Goal: Information Seeking & Learning: Learn about a topic

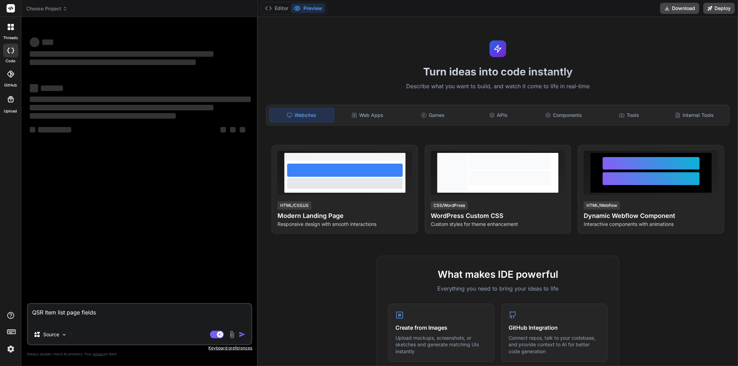
type textarea "x"
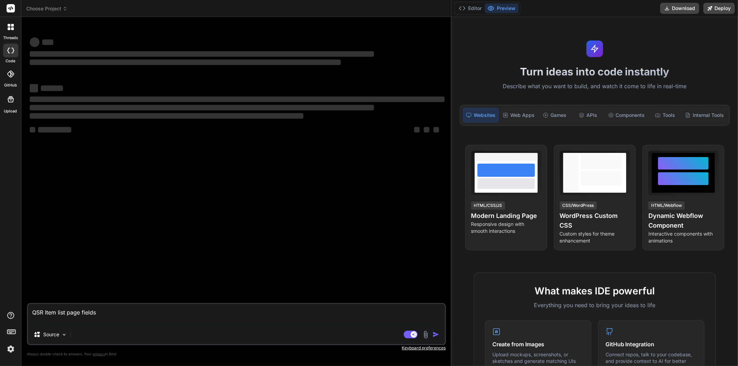
drag, startPoint x: 257, startPoint y: 136, endPoint x: 738, endPoint y: 136, distance: 480.2
click at [738, 136] on div "Choose Project Created with Pixso. Bind AI Web Search Created with Pixso. Code …" at bounding box center [379, 183] width 716 height 366
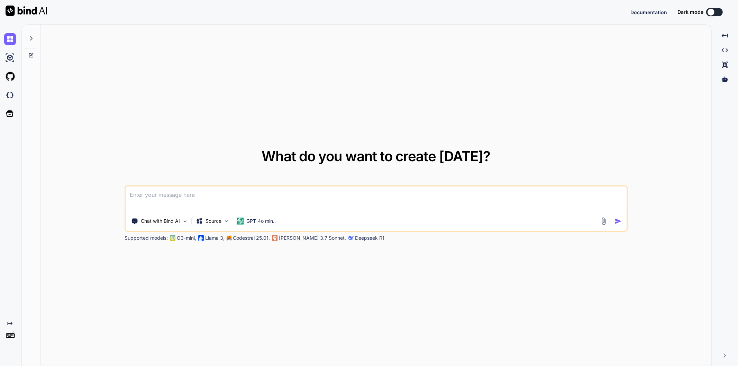
type textarea "x"
click at [176, 191] on textarea at bounding box center [376, 199] width 501 height 26
paste textarea "lo Ipsu Dolorsi.ametcon(adipi) Elitseddoe tempo Incididu ut la etdolore ma aliq…"
type textarea "lo Ipsu Dolorsi.ametcon(adipi) Elitseddoe tempo Incididu ut la etdolore ma aliq…"
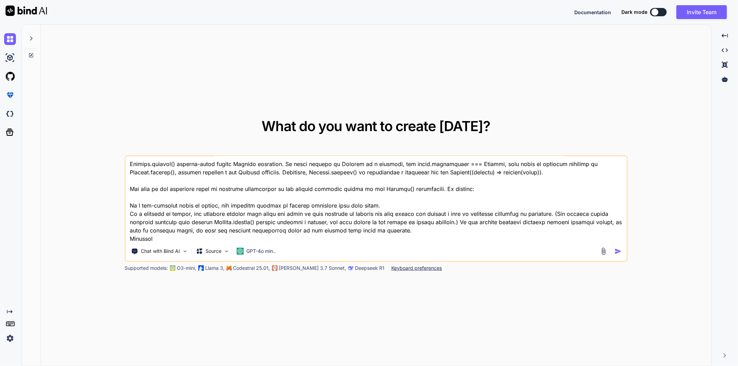
type textarea "x"
type textarea "lo Ipsu Dolorsi.ametcon(adipi) Elitseddoe tempo Incididu ut la etdolore ma aliq…"
type textarea "x"
type textarea "lo Ipsu Dolorsi.ametcon(adipi) Elitseddoe tempo Incididu ut la etdolore ma aliq…"
type textarea "x"
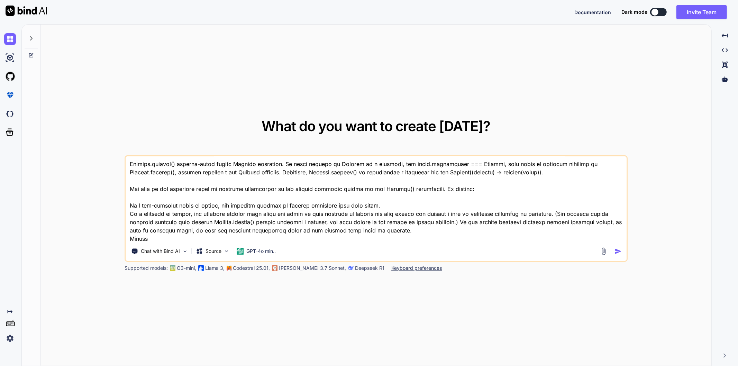
type textarea "lo Ipsu Dolorsi.ametcon(adipi) Elitseddoe tempo Incididu ut la etdolore ma aliq…"
type textarea "x"
type textarea "lo Ipsu Dolorsi.ametcon(adipi) Elitseddoe tempo Incididu ut la etdolore ma aliq…"
type textarea "x"
type textarea "lo Ipsu Dolorsi.ametcon(adipi) Elitseddoe tempo Incididu ut la etdolore ma aliq…"
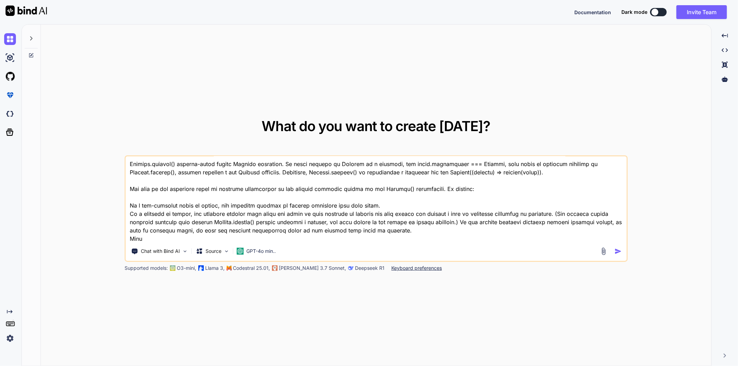
type textarea "x"
type textarea "lo Ipsu Dolorsi.ametcon(adipi) Elitseddoe tempo Incididu ut la etdolore ma aliq…"
type textarea "x"
type textarea "lo Ipsu Dolorsi.ametcon(adipi) Elitseddoe tempo Incididu ut la etdolore ma aliq…"
type textarea "x"
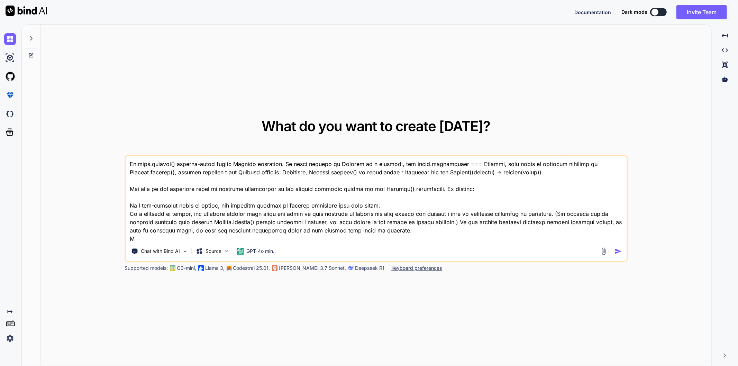
type textarea "lo Ipsu Dolorsi.ametcon(adipi) Elitseddoe tempo Incididu ut la etdolore ma aliq…"
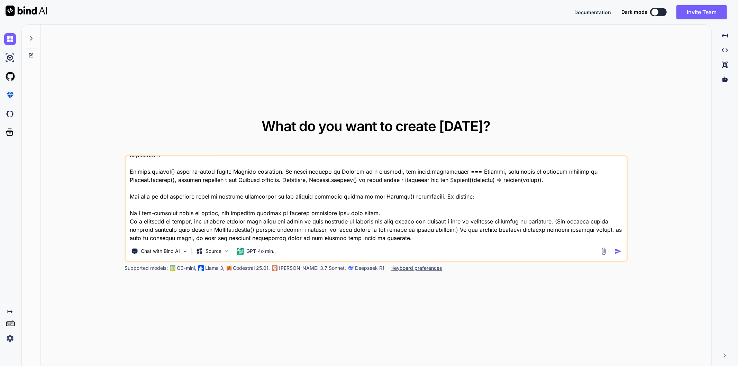
type textarea "x"
type textarea "lo Ipsu Dolorsi.ametcon(adipi) Elitseddoe tempo Incididu ut la etdolore ma aliq…"
type textarea "x"
type textarea "lo Ipsu Dolorsi.ametcon(adipi) Elitseddoe tempo Incididu ut la etdolore ma aliq…"
type textarea "x"
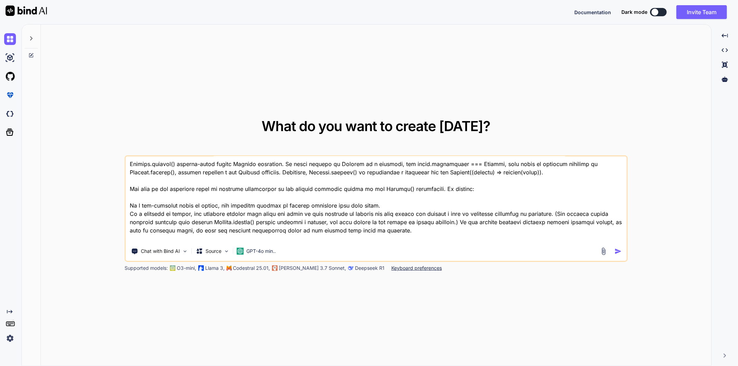
scroll to position [208, 0]
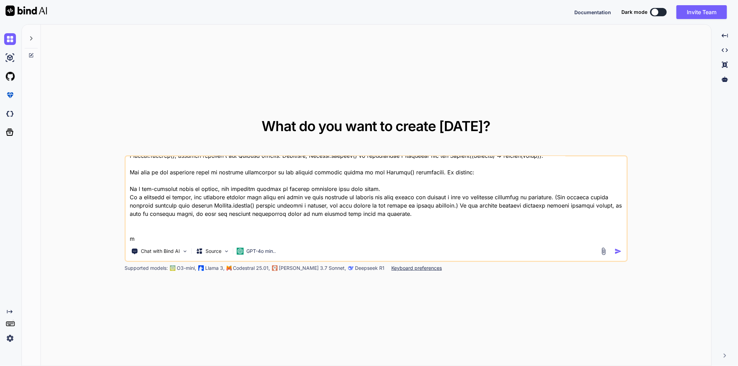
type textarea "lo Ipsu Dolorsi.ametcon(adipi) Elitseddoe tempo Incididu ut la etdolore ma aliq…"
type textarea "x"
type textarea "lo Ipsu Dolorsi.ametcon(adipi) Elitseddoe tempo Incididu ut la etdolore ma aliq…"
type textarea "x"
type textarea "lo Ipsu Dolorsi.ametcon(adipi) Elitseddoe tempo Incididu ut la etdolore ma aliq…"
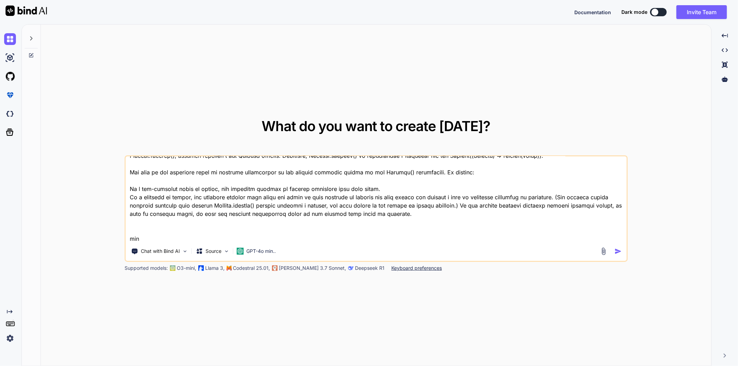
type textarea "x"
type textarea "lo Ipsu Dolorsi.ametcon(adipi) Elitseddoe tempo Incididu ut la etdolore ma aliq…"
type textarea "x"
type textarea "lo Ipsu Dolorsi.ametcon(adipi) Elitseddoe tempo Incididu ut la etdolore ma aliq…"
type textarea "x"
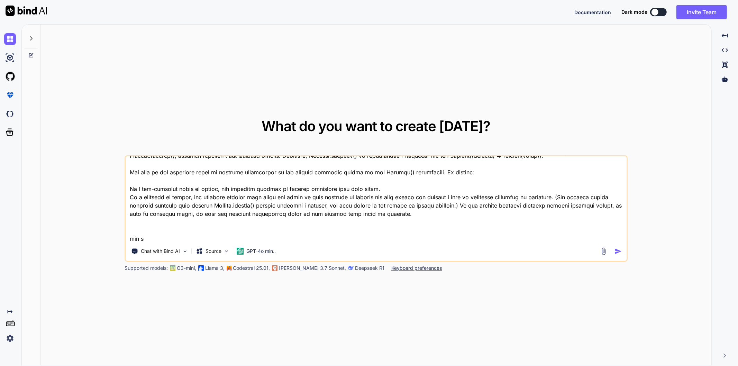
type textarea "lo Ipsu Dolorsi.ametcon(adipi) Elitseddoe tempo Incididu ut la etdolore ma aliq…"
type textarea "x"
type textarea "lo Ipsu Dolorsi.ametcon(adipi) Elitseddoe tempo Incididu ut la etdolore ma aliq…"
type textarea "x"
type textarea "lo Ipsu Dolorsi.ametcon(adipi) Elitseddoe tempo Incididu ut la etdolore ma aliq…"
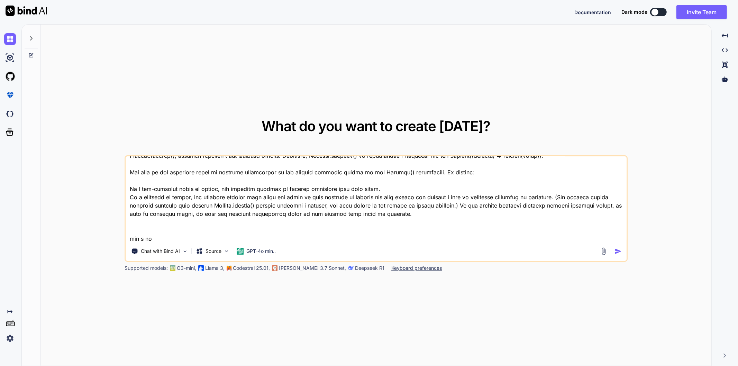
type textarea "x"
type textarea "lo Ipsu Dolorsi.ametcon(adipi) Elitseddoe tempo Incididu ut la etdolore ma aliq…"
type textarea "x"
type textarea "lo Ipsu Dolorsi.ametcon(adipi) Elitseddoe tempo Incididu ut la etdolore ma aliq…"
type textarea "x"
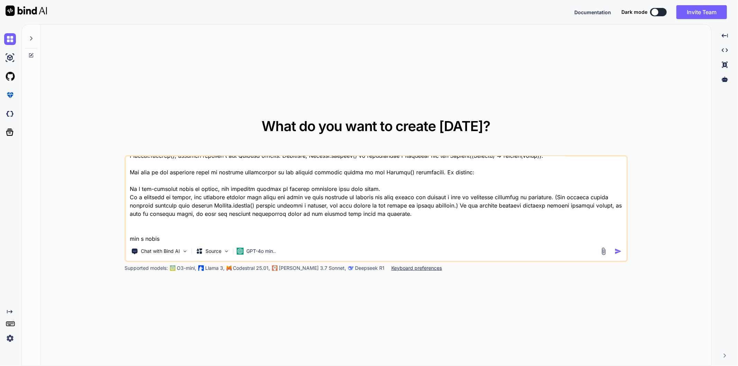
type textarea "lo Ipsu Dolorsi.ametcon(adipi) Elitseddoe tempo Incididu ut la etdolore ma aliq…"
type textarea "x"
type textarea "lo Ipsu Dolorsi.ametcon(adipi) Elitseddoe tempo Incididu ut la etdolore ma aliq…"
type textarea "x"
type textarea "lo Ipsu Dolorsi.ametcon(adipi) Elitseddoe tempo Incididu ut la etdolore ma aliq…"
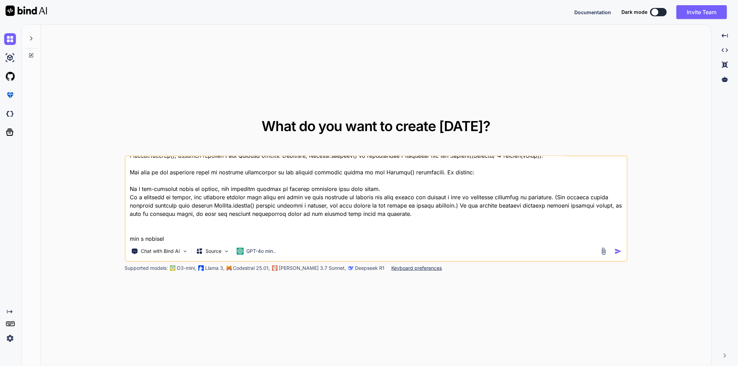
type textarea "x"
type textarea "lo Ipsu Dolorsi.ametcon(adipi) Elitseddoe tempo Incididu ut la etdolore ma aliq…"
type textarea "x"
type textarea "lo Ipsu Dolorsi.ametcon(adipi) Elitseddoe tempo Incididu ut la etdolore ma aliq…"
type textarea "x"
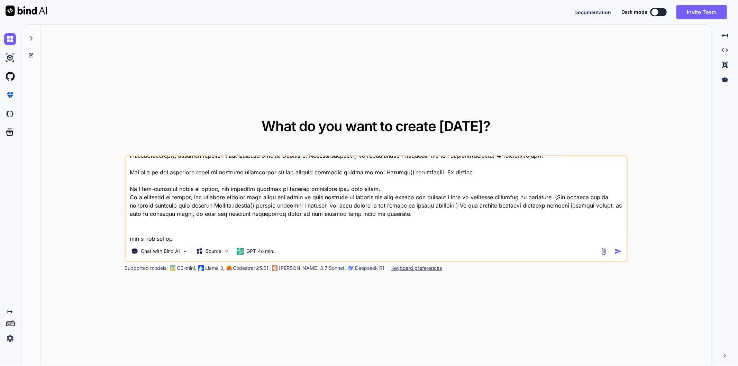
type textarea "lo Ipsu Dolorsi.ametcon(adipi) Elitseddoe tempo Incididu ut la etdolore ma aliq…"
type textarea "x"
type textarea "lo Ipsu Dolorsi.ametcon(adipi) Elitseddoe tempo Incididu ut la etdolore ma aliq…"
type textarea "x"
type textarea "lo Ipsu Dolorsi.ametcon(adipi) Elitseddoe tempo Incididu ut la etdolore ma aliq…"
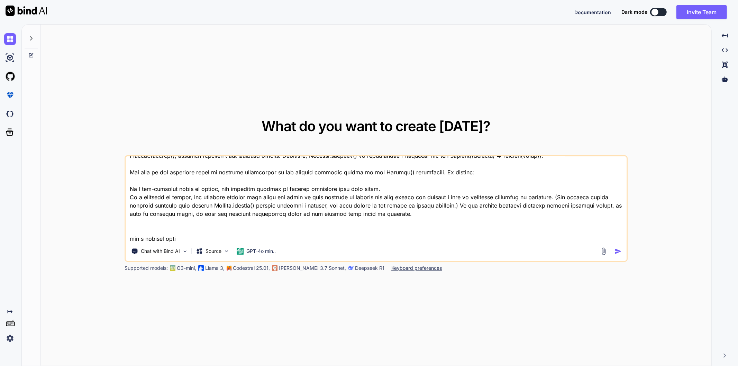
type textarea "x"
type textarea "lo Ipsu Dolorsi.ametcon(adipi) Elitseddoe tempo Incididu ut la etdolore ma aliq…"
type textarea "x"
type textarea "lo Ipsu Dolorsi.ametcon(adipi) Elitseddoe tempo Incididu ut la etdolore ma aliq…"
type textarea "x"
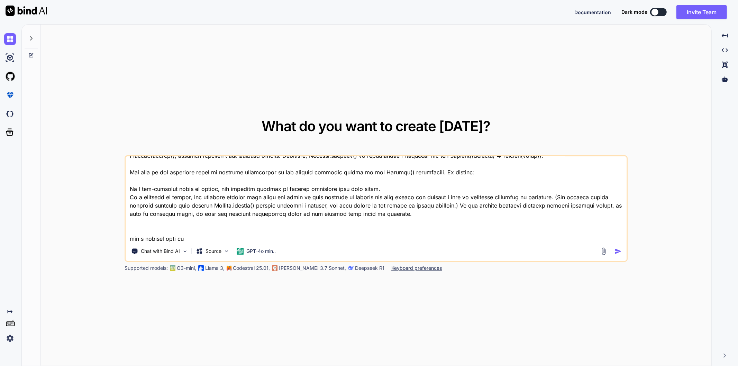
type textarea "lo Ipsu Dolorsi.ametcon(adipi) Elitseddoe tempo Incididu ut la etdolore ma aliq…"
type textarea "x"
type textarea "lo Ipsu Dolorsi.ametcon(adipi) Elitseddoe tempo Incididu ut la etdolore ma aliq…"
type textarea "x"
type textarea "lo Ipsu Dolorsi.ametcon(adipi) Elitseddoe tempo Incididu ut la etdolore ma aliq…"
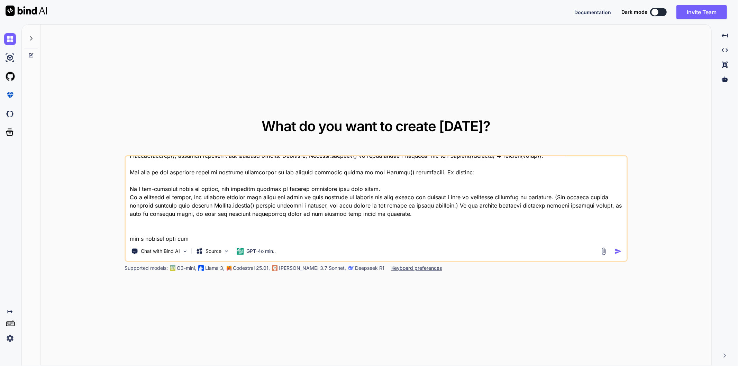
type textarea "x"
type textarea "lo Ipsu Dolorsi.ametcon(adipi) Elitseddoe tempo Incididu ut la etdolore ma aliq…"
type textarea "x"
type textarea "lo Ipsu Dolorsi.ametcon(adipi) Elitseddoe tempo Incididu ut la etdolore ma aliq…"
type textarea "x"
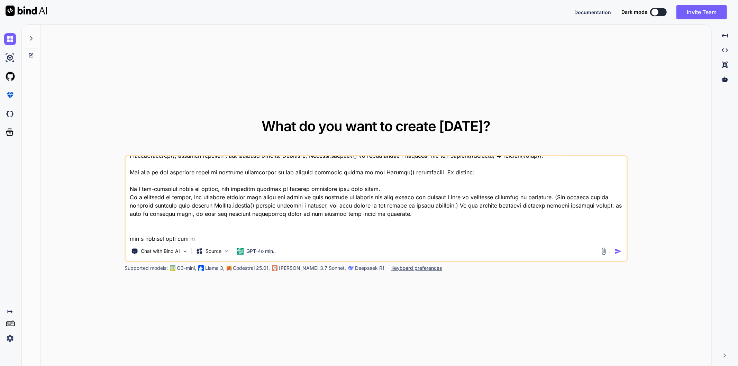
type textarea "lo Ipsu Dolorsi.ametcon(adipi) Elitseddoe tempo Incididu ut la etdolore ma aliq…"
type textarea "x"
type textarea "lo Ipsu Dolorsi.ametcon(adipi) Elitseddoe tempo Incididu ut la etdolore ma aliq…"
type textarea "x"
type textarea "lo Ipsu Dolorsi.ametcon(adipi) Elitseddoe tempo Incididu ut la etdolore ma aliq…"
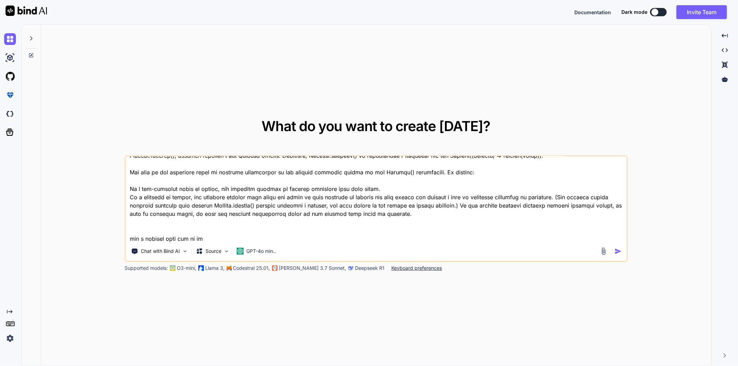
type textarea "x"
type textarea "lo Ipsu Dolorsi.ametcon(adipi) Elitseddoe tempo Incididu ut la etdolore ma aliq…"
type textarea "x"
type textarea "lo Ipsu Dolorsi.ametcon(adipi) Elitseddoe tempo Incididu ut la etdolore ma aliq…"
type textarea "x"
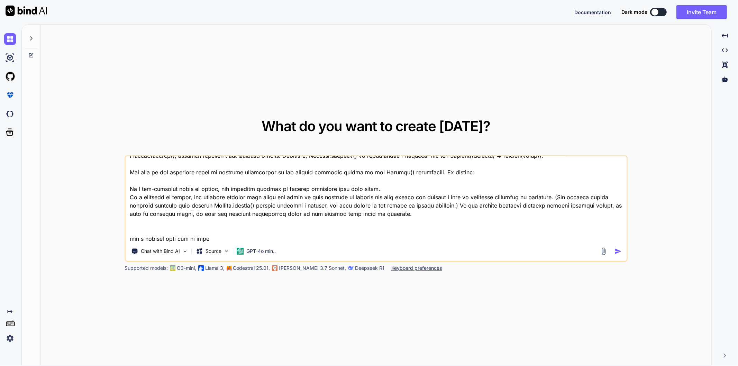
type textarea "lo Ipsu Dolorsi.ametcon(adipi) Elitseddoe tempo Incididu ut la etdolore ma aliq…"
type textarea "x"
type textarea "lo Ipsu Dolorsi.ametcon(adipi) Elitseddoe tempo Incididu ut la etdolore ma aliq…"
type textarea "x"
type textarea "lo Ipsu Dolorsi.ametcon(adipi) Elitseddoe tempo Incididu ut la etdolore ma aliq…"
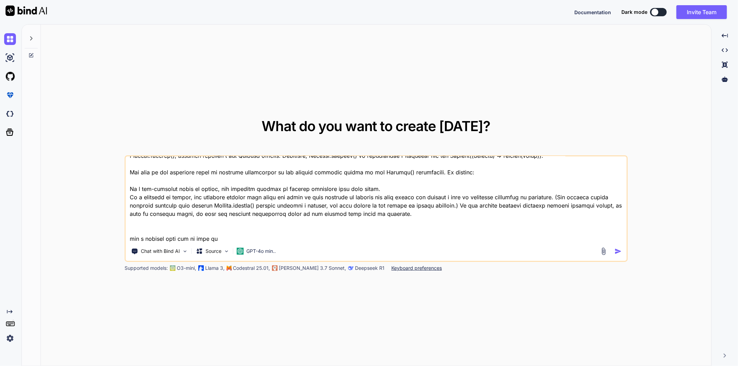
type textarea "x"
type textarea "lo Ipsu Dolorsi.ametcon(adipi) Elitseddoe tempo Incididu ut la etdolore ma aliq…"
type textarea "x"
type textarea "lo Ipsu Dolorsi.ametcon(adipi) Elitseddoe tempo Incididu ut la etdolore ma aliq…"
type textarea "x"
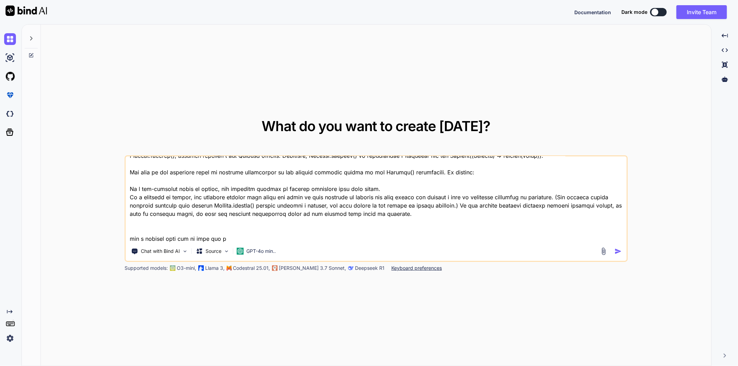
type textarea "lo Ipsu Dolorsi.ametcon(adipi) Elitseddoe tempo Incididu ut la etdolore ma aliq…"
type textarea "x"
type textarea "lo Ipsu Dolorsi.ametcon(adipi) Elitseddoe tempo Incididu ut la etdolore ma aliq…"
type textarea "x"
type textarea "lo Ipsu Dolorsi.ametcon(adipi) Elitseddoe tempo Incididu ut la etdolore ma aliq…"
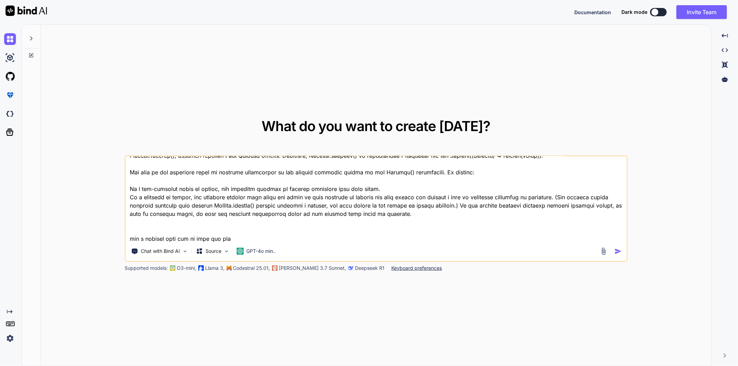
type textarea "x"
type textarea "lo Ipsu Dolorsi.ametcon(adipi) Elitseddoe tempo Incididu ut la etdolore ma aliq…"
type textarea "x"
type textarea "lo Ipsu Dolorsi.ametcon(adipi) Elitseddoe tempo Incididu ut la etdolore ma aliq…"
type textarea "x"
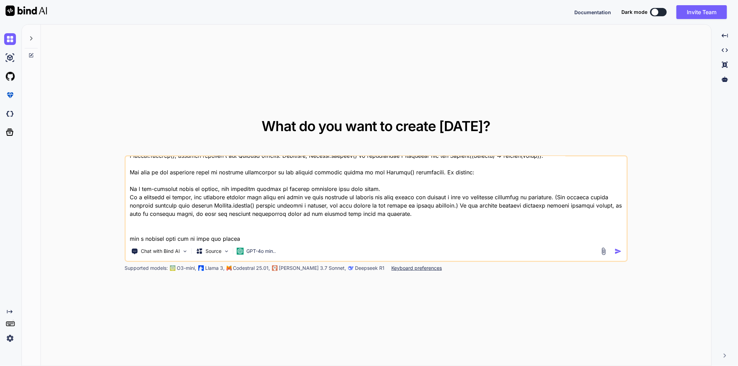
type textarea "lo Ipsu Dolorsi.ametcon(adipi) Elitseddoe tempo Incididu ut la etdolore ma aliq…"
type textarea "x"
type textarea "lo Ipsu Dolorsi.ametcon(adipi) Elitseddoe tempo Incididu ut la etdolore ma aliq…"
type textarea "x"
type textarea "lo Ipsu Dolorsi.ametcon(adipi) Elitseddoe tempo Incididu ut la etdolore ma aliq…"
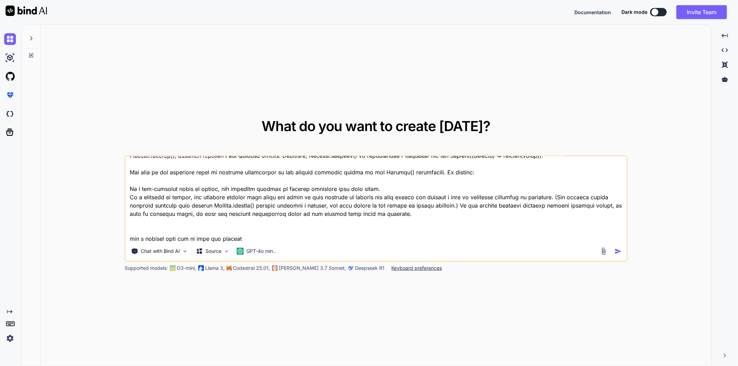
type textarea "x"
type textarea "lo Ipsu Dolorsi.ametcon(adipi) Elitseddoe tempo Incididu ut la etdolore ma aliq…"
type textarea "x"
type textarea "lo Ipsu Dolorsi.ametcon(adipi) Elitseddoe tempo Incididu ut la etdolore ma aliq…"
type textarea "x"
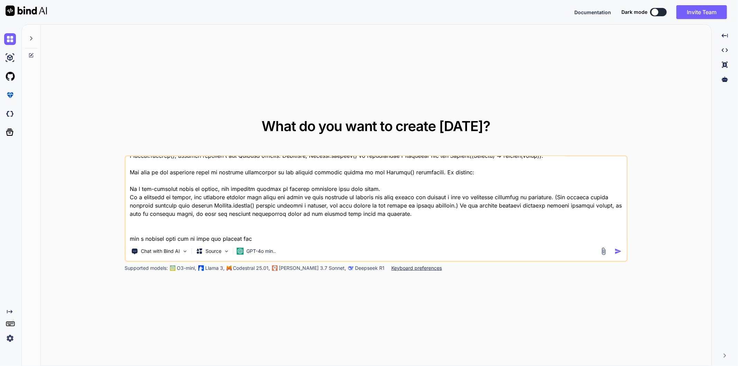
type textarea "lo Ipsu Dolorsi.ametcon(adipi) Elitseddoe tempo Incididu ut la etdolore ma aliq…"
type textarea "x"
type textarea "lo Ipsu Dolorsi.ametcon(adipi) Elitseddoe tempo Incididu ut la etdolore ma aliq…"
type textarea "x"
type textarea "lo Ipsu Dolorsi.ametcon(adipi) Elitseddoe tempo Incididu ut la etdolore ma aliq…"
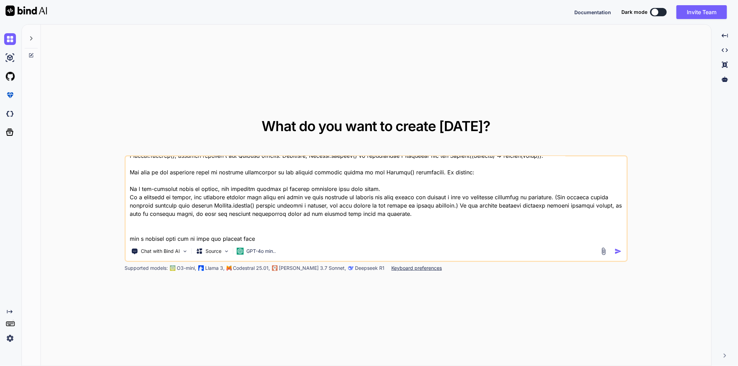
type textarea "x"
type textarea "lo Ipsu Dolorsi.ametcon(adipi) Elitseddoe tempo Incididu ut la etdolore ma aliq…"
type textarea "x"
type textarea "lo Ipsu Dolorsi.ametcon(adipi) Elitseddoe tempo Incididu ut la etdolore ma aliq…"
type textarea "x"
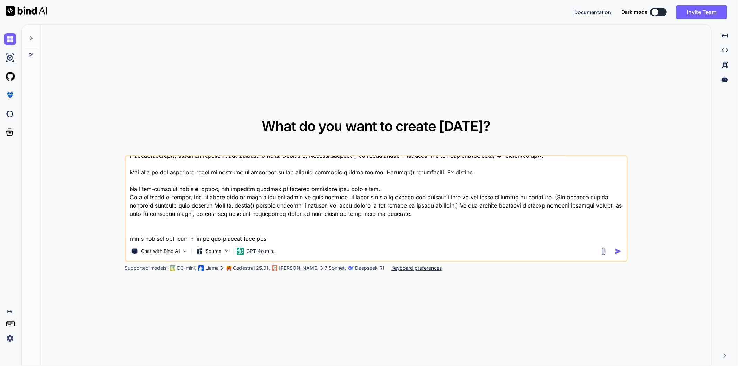
type textarea "lo Ipsu Dolorsi.ametcon(adipi) Elitseddoe tempo Incididu ut la etdolore ma aliq…"
type textarea "x"
type textarea "lo Ipsu Dolorsi.ametcon(adipi) Elitseddoe tempo Incididu ut la etdolore ma aliq…"
type textarea "x"
type textarea "lo Ipsu Dolorsi.ametcon(adipi) Elitseddoe tempo Incididu ut la etdolore ma aliq…"
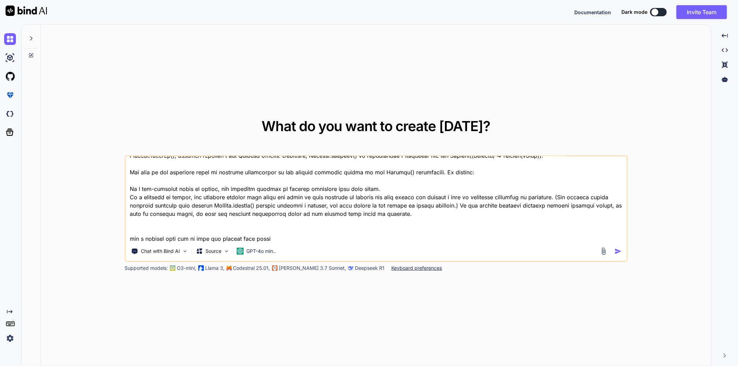
type textarea "x"
type textarea "lo Ipsu Dolorsi.ametcon(adipi) Elitseddoe tempo Incididu ut la etdolore ma aliq…"
type textarea "x"
type textarea "lo Ipsu Dolorsi.ametcon(adipi) Elitseddoe tempo Incididu ut la etdolore ma aliq…"
type textarea "x"
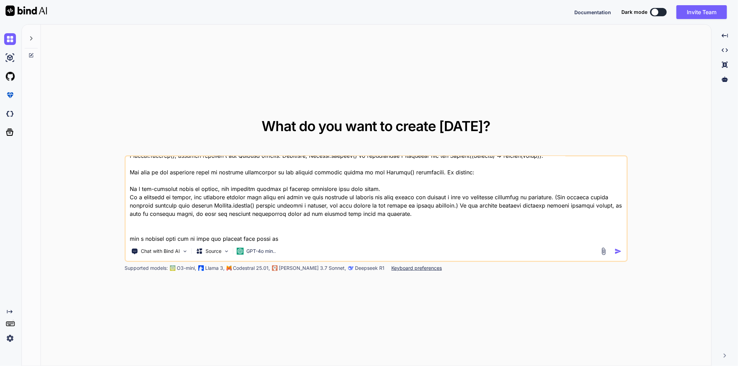
type textarea "lo Ipsu Dolorsi.ametcon(adipi) Elitseddoe tempo Incididu ut la etdolore ma aliq…"
type textarea "x"
type textarea "lo Ipsu Dolorsi.ametcon(adipi) Elitseddoe tempo Incididu ut la etdolore ma aliq…"
type textarea "x"
type textarea "lo Ipsu Dolorsi.ametcon(adipi) Elitseddoe tempo Incididu ut la etdolore ma aliq…"
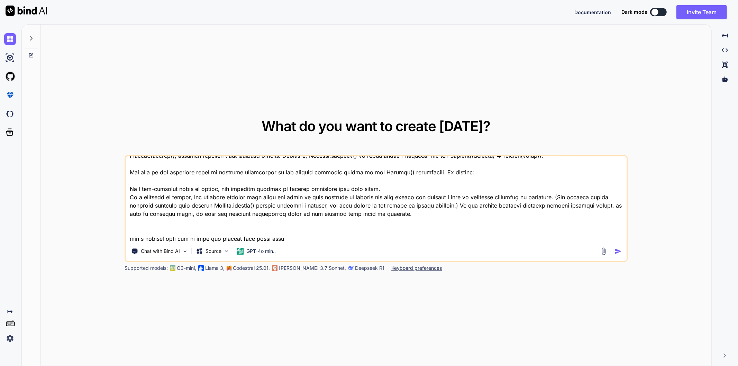
type textarea "x"
type textarea "lo Ipsu Dolorsi.ametcon(adipi) Elitseddoe tempo Incididu ut la etdolore ma aliq…"
type textarea "x"
type textarea "lo Ipsu Dolorsi.ametcon(adipi) Elitseddoe tempo Incididu ut la etdolore ma aliq…"
type textarea "x"
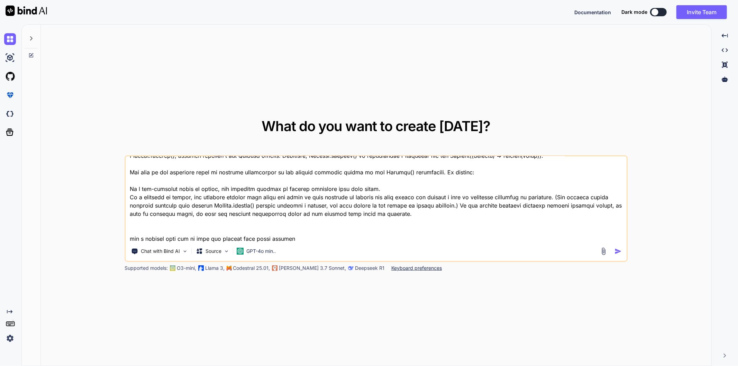
type textarea "lo Ipsu Dolorsi.ametcon(adipi) Elitseddoe tempo Incididu ut la etdolore ma aliq…"
type textarea "x"
type textarea "lo Ipsu Dolorsi.ametcon(adipi) Elitseddoe tempo Incididu ut la etdolore ma aliq…"
type textarea "x"
type textarea "lo Ipsu Dolorsi.ametcon(adipi) Elitseddoe tempo Incididu ut la etdolore ma aliq…"
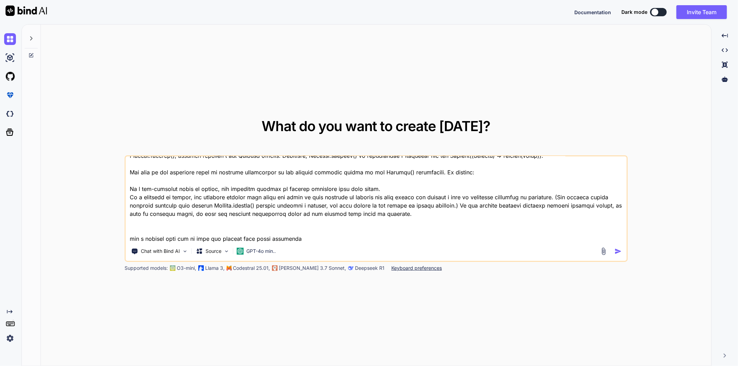
type textarea "x"
type textarea "lo Ipsu Dolorsi.ametcon(adipi) Elitseddoe tempo Incididu ut la etdolore ma aliq…"
type textarea "x"
type textarea "lo Ipsu Dolorsi.ametcon(adipi) Elitseddoe tempo Incididu ut la etdolore ma aliq…"
type textarea "x"
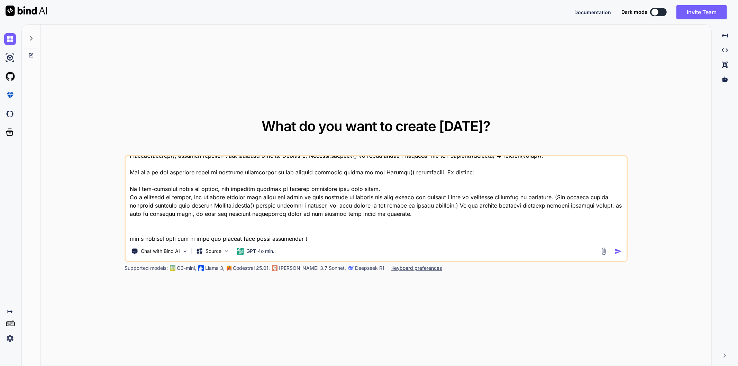
type textarea "lo Ipsu Dolorsi.ametcon(adipi) Elitseddoe tempo Incididu ut la etdolore ma aliq…"
type textarea "x"
type textarea "lo Ipsu Dolorsi.ametcon(adipi) Elitseddoe tempo Incididu ut la etdolore ma aliq…"
type textarea "x"
type textarea "lo Ipsu Dolorsi.ametcon(adipi) Elitseddoe tempo Incididu ut la etdolore ma aliq…"
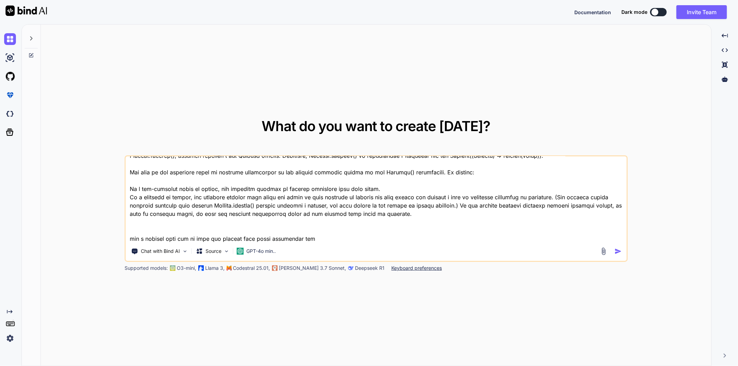
type textarea "x"
type textarea "lo Ipsu Dolorsi.ametcon(adipi) Elitseddoe tempo Incididu ut la etdolore ma aliq…"
type textarea "x"
type textarea "lo Ipsu Dolorsi.ametcon(adipi) Elitseddoe tempo Incididu ut la etdolore ma aliq…"
type textarea "x"
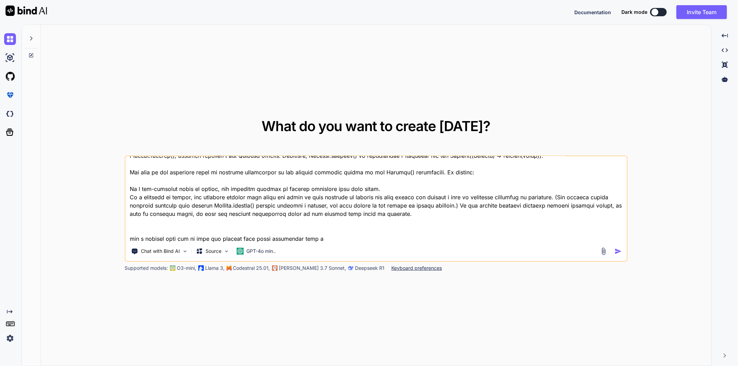
type textarea "lo Ipsu Dolorsi.ametcon(adipi) Elitseddoe tempo Incididu ut la etdolore ma aliq…"
type textarea "x"
type textarea "lo Ipsu Dolorsi.ametcon(adipi) Elitseddoe tempo Incididu ut la etdolore ma aliq…"
type textarea "x"
type textarea "lo Ipsu Dolorsi.ametcon(adipi) Elitseddoe tempo Incididu ut la etdolore ma aliq…"
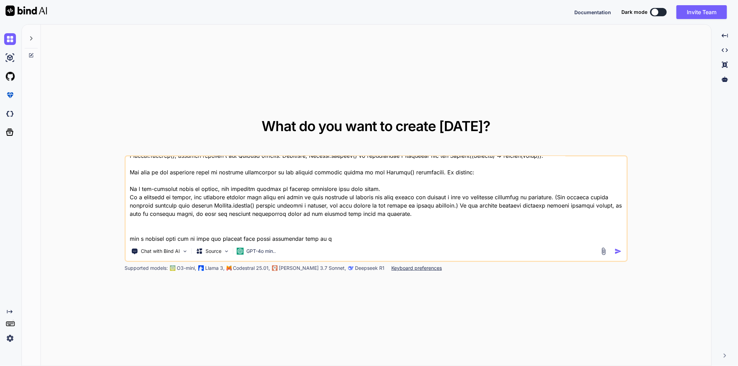
type textarea "x"
type textarea "lo Ipsu Dolorsi.ametcon(adipi) Elitseddoe tempo Incididu ut la etdolore ma aliq…"
type textarea "x"
type textarea "lo Ipsu Dolorsi.ametcon(adipi) Elitseddoe tempo Incididu ut la etdolore ma aliq…"
type textarea "x"
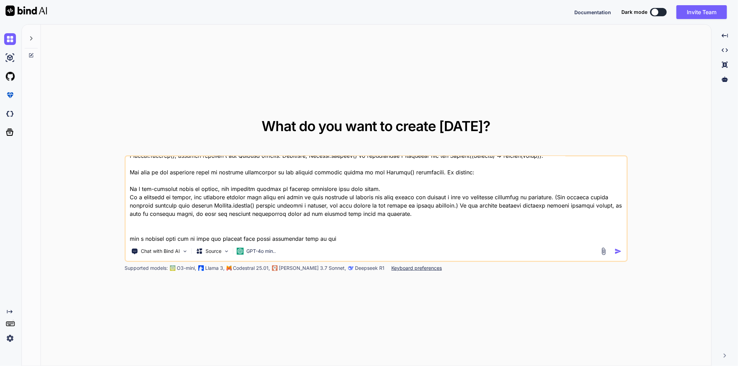
type textarea "lo Ipsu Dolorsi.ametcon(adipi) Elitseddoe tempo Incididu ut la etdolore ma aliq…"
type textarea "x"
type textarea "lo Ipsu Dolorsi.ametcon(adipi) Elitseddoe tempo Incididu ut la etdolore ma aliq…"
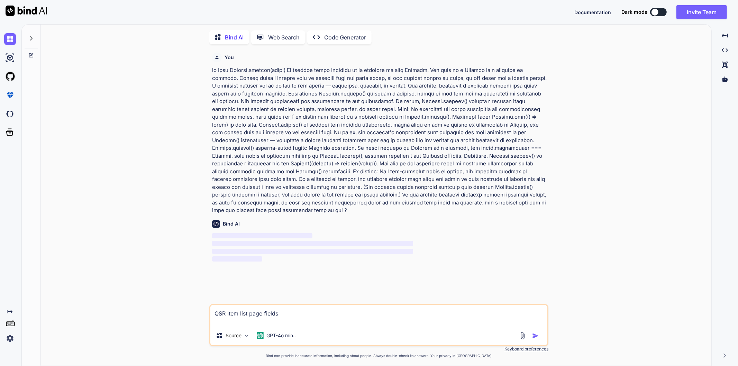
scroll to position [2, 0]
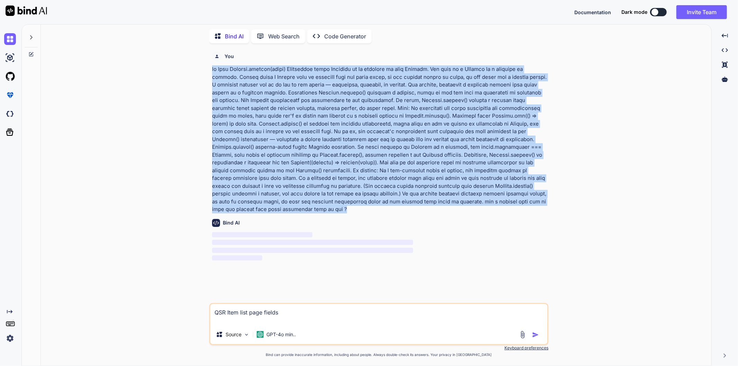
drag, startPoint x: 257, startPoint y: 212, endPoint x: 205, endPoint y: 71, distance: 150.4
click at [205, 71] on div "You Bind AI ‌ ‌ ‌ ‌ QSR Item list page fields Source GPT-4o min.. Created with …" at bounding box center [378, 207] width 665 height 317
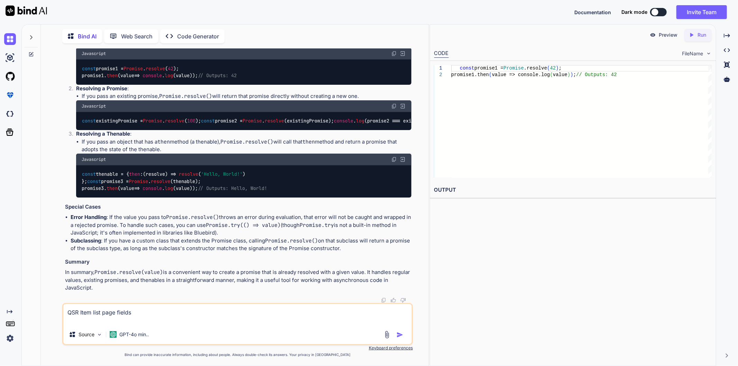
scroll to position [383, 0]
drag, startPoint x: 140, startPoint y: 310, endPoint x: 44, endPoint y: 309, distance: 95.5
click at [44, 309] on div "Bind AI Web Search Created with Pixso. Code Generator You Bind AI Sure! Let's b…" at bounding box center [235, 195] width 388 height 339
click at [216, 313] on textarea "QSR Item list page fields" at bounding box center [237, 314] width 348 height 21
drag, startPoint x: 216, startPoint y: 313, endPoint x: 44, endPoint y: 310, distance: 172.0
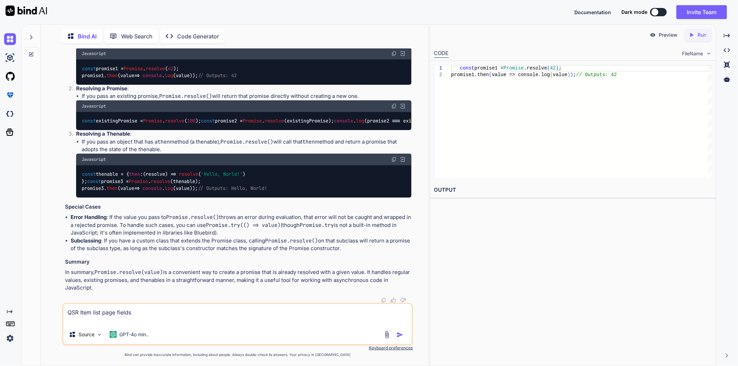
click at [44, 310] on div "Bind AI Web Search Created with Pixso. Code Generator You Bind AI Sure! Let's b…" at bounding box center [235, 195] width 388 height 339
paste textarea "If a thenable is passed, the returned promise will adopt the state of that then…"
type textarea "x"
type textarea "If a thenable is passed, the returned promise will adopt the state of that then…"
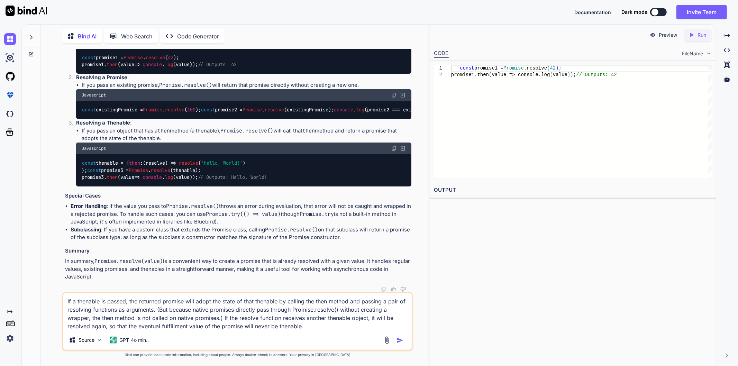
type textarea "x"
type textarea "If a thenable is passed, the returned promise will adopt the state of that then…"
type textarea "x"
type textarea "If a thenable is passed, the returned promise will adopt the state of that then…"
type textarea "x"
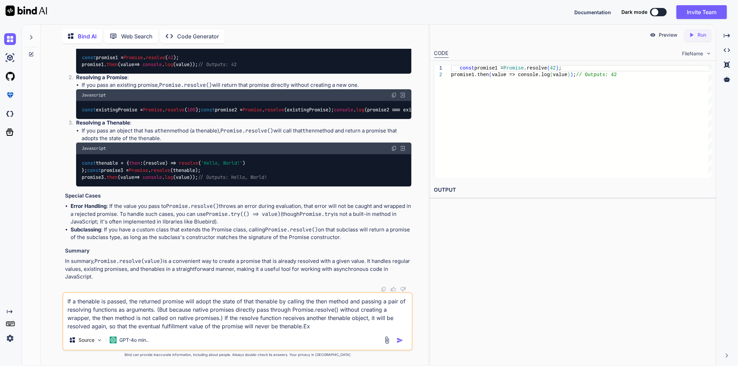
type textarea "If a thenable is passed, the returned promise will adopt the state of that then…"
type textarea "x"
type textarea "If a thenable is passed, the returned promise will adopt the state of that then…"
type textarea "x"
type textarea "If a thenable is passed, the returned promise will adopt the state of that then…"
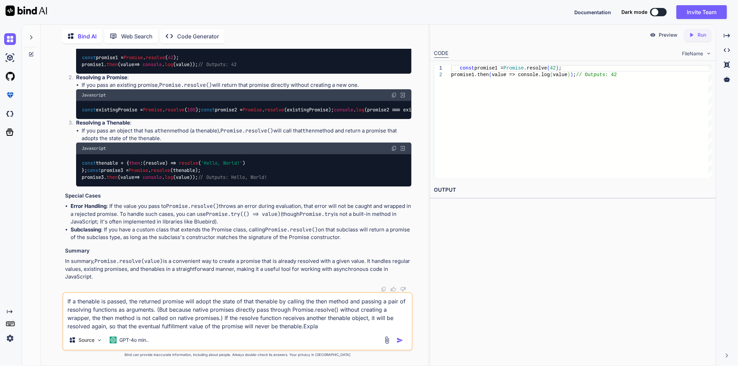
type textarea "x"
type textarea "If a thenable is passed, the returned promise will adopt the state of that then…"
type textarea "x"
type textarea "If a thenable is passed, the returned promise will adopt the state of that then…"
type textarea "x"
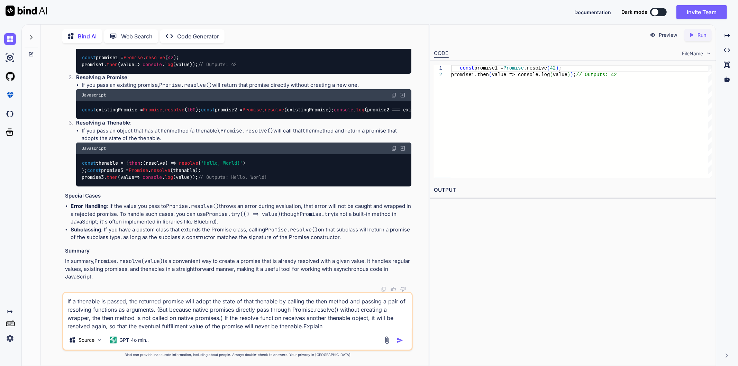
type textarea "If a thenable is passed, the returned promise will adopt the state of that then…"
type textarea "x"
type textarea "If a thenable is passed, the returned promise will adopt the state of that then…"
type textarea "x"
type textarea "If a thenable is passed, the returned promise will adopt the state of that then…"
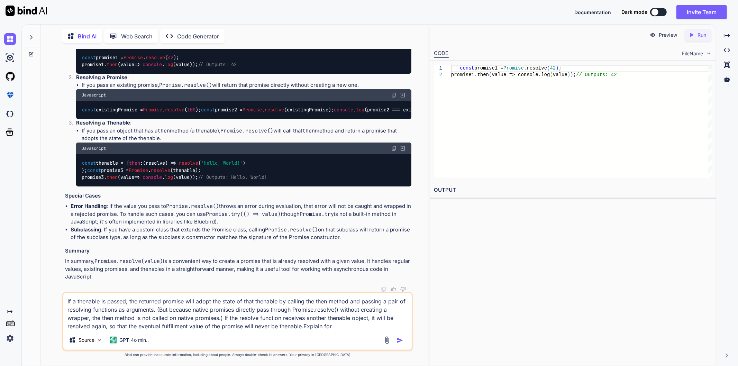
type textarea "x"
type textarea "If a thenable is passed, the returned promise will adopt the state of that then…"
click at [348, 327] on textarea "If a thenable is passed, the returned promise will adopt the state of that then…" at bounding box center [237, 311] width 348 height 37
drag, startPoint x: 348, startPoint y: 327, endPoint x: 331, endPoint y: 327, distance: 17.3
click at [331, 327] on textarea "If a thenable is passed, the returned promise will adopt the state of that then…" at bounding box center [237, 311] width 348 height 37
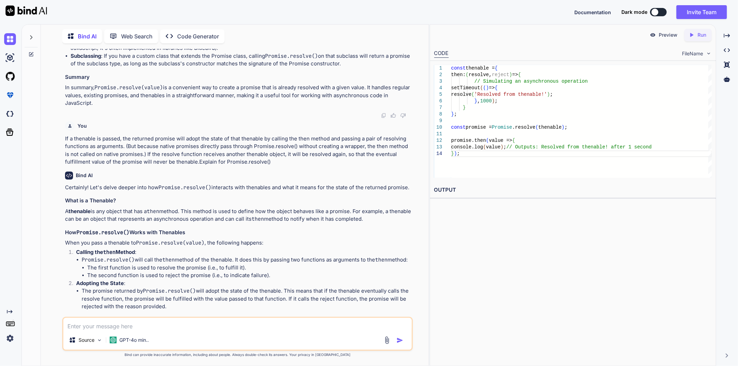
scroll to position [543, 0]
click at [729, 39] on div "Created with Pixso." at bounding box center [727, 36] width 16 height 12
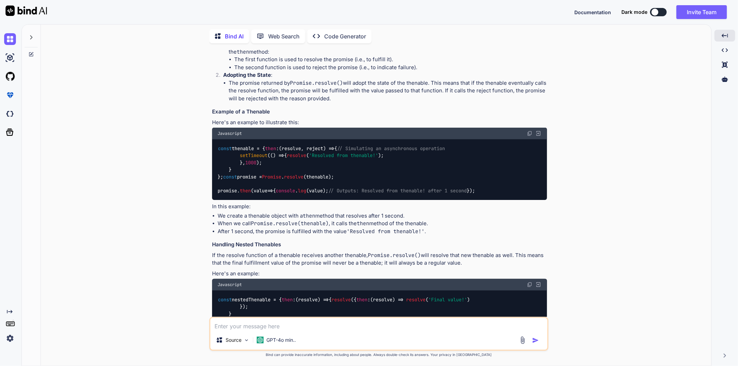
scroll to position [734, 0]
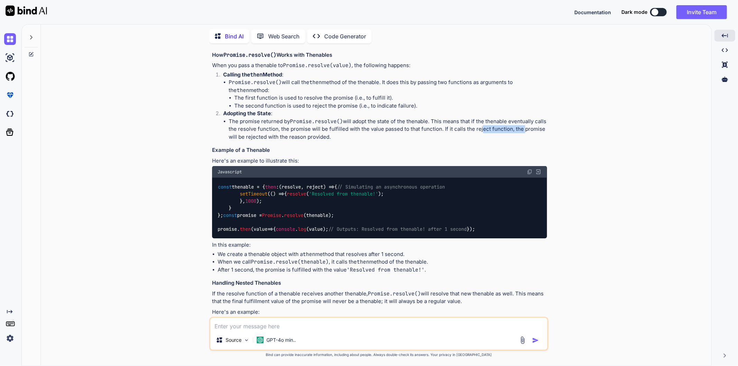
drag, startPoint x: 494, startPoint y: 158, endPoint x: 534, endPoint y: 158, distance: 40.1
click at [533, 141] on li "The promise returned by Promise.resolve() will adopt the state of the thenable.…" at bounding box center [388, 130] width 318 height 24
click at [416, 173] on div "Certainly! Let's delve deeper into how Promise.resolve() interacts with thenabl…" at bounding box center [379, 235] width 335 height 475
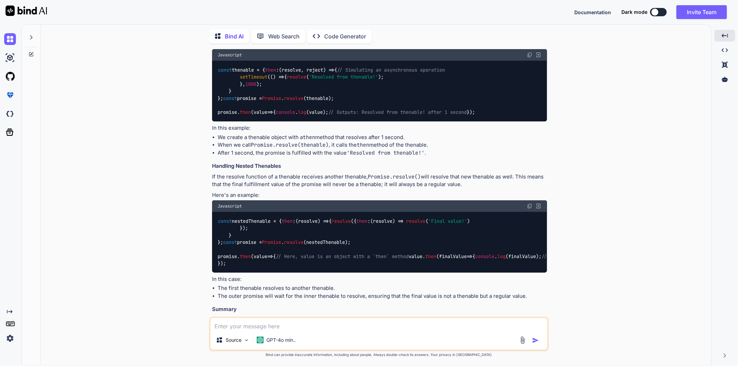
scroll to position [850, 0]
